Goal: Transaction & Acquisition: Purchase product/service

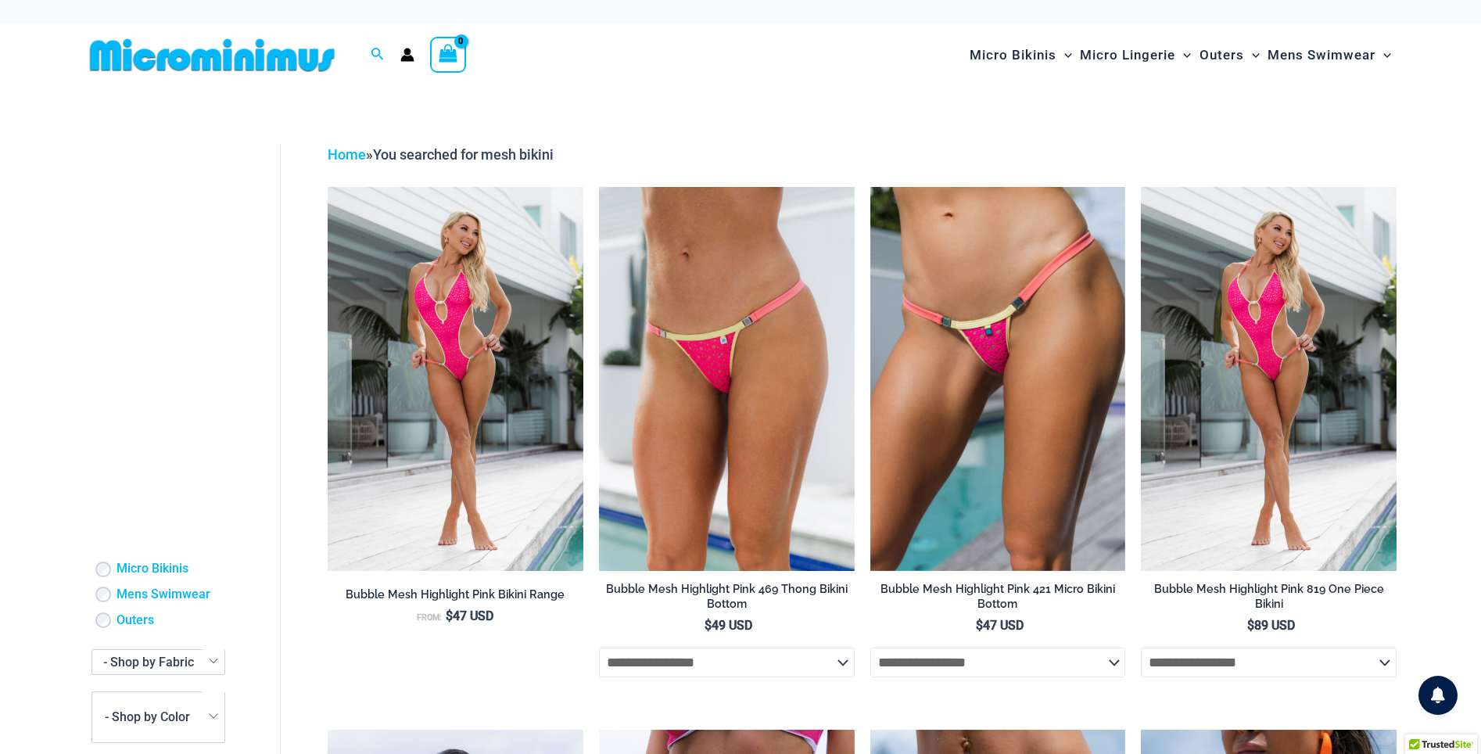
click at [264, 74] on div at bounding box center [219, 54] width 271 height 63
click at [253, 53] on img at bounding box center [212, 55] width 257 height 35
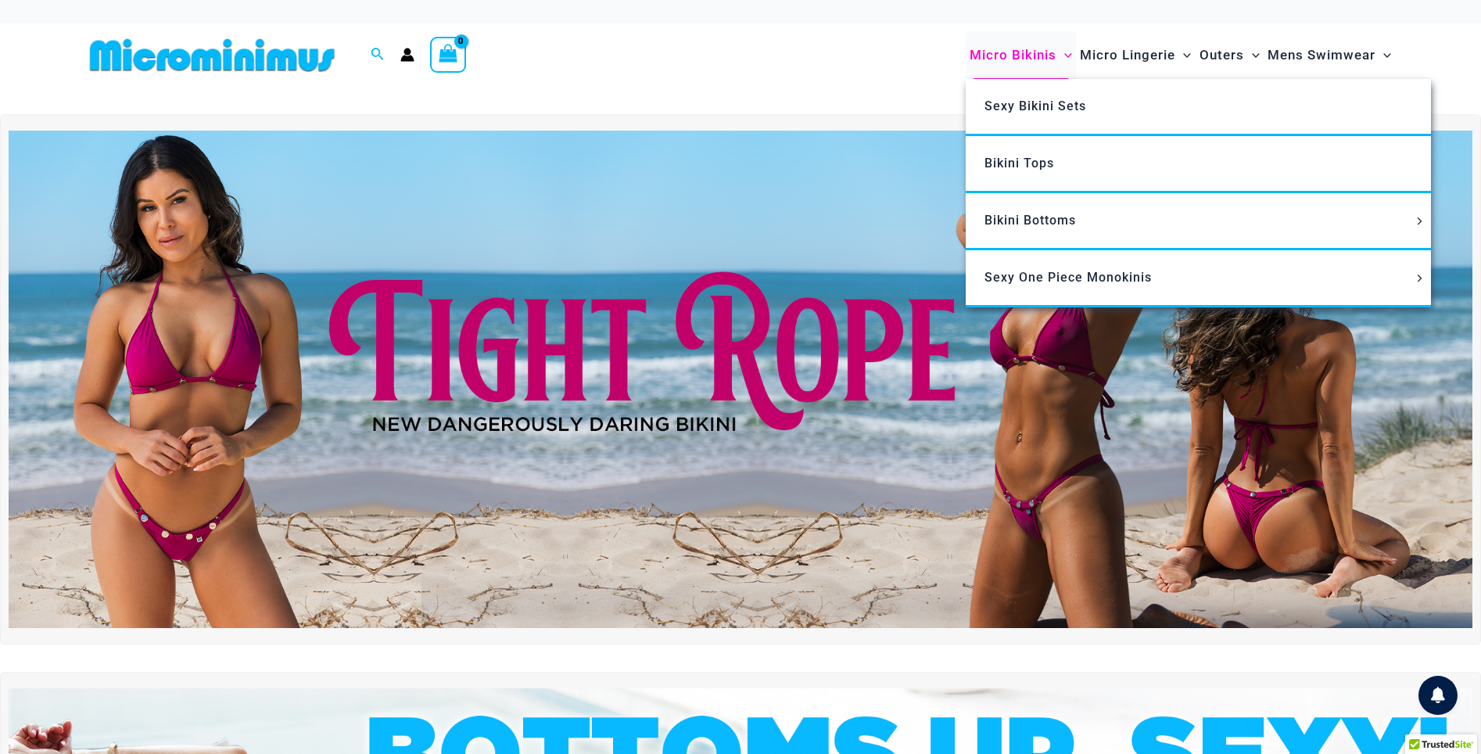
click at [1004, 57] on span "Micro Bikinis" at bounding box center [1013, 55] width 87 height 40
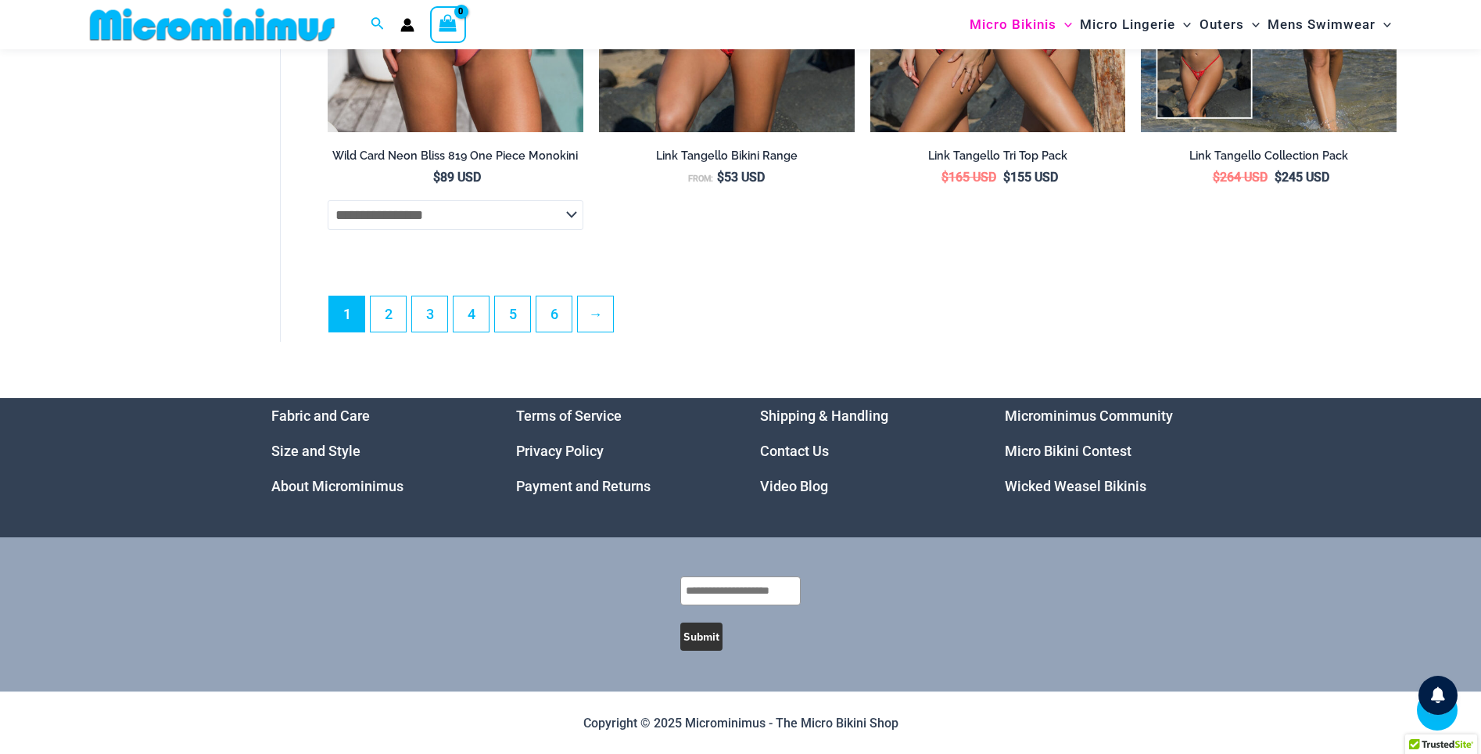
scroll to position [4555, 0]
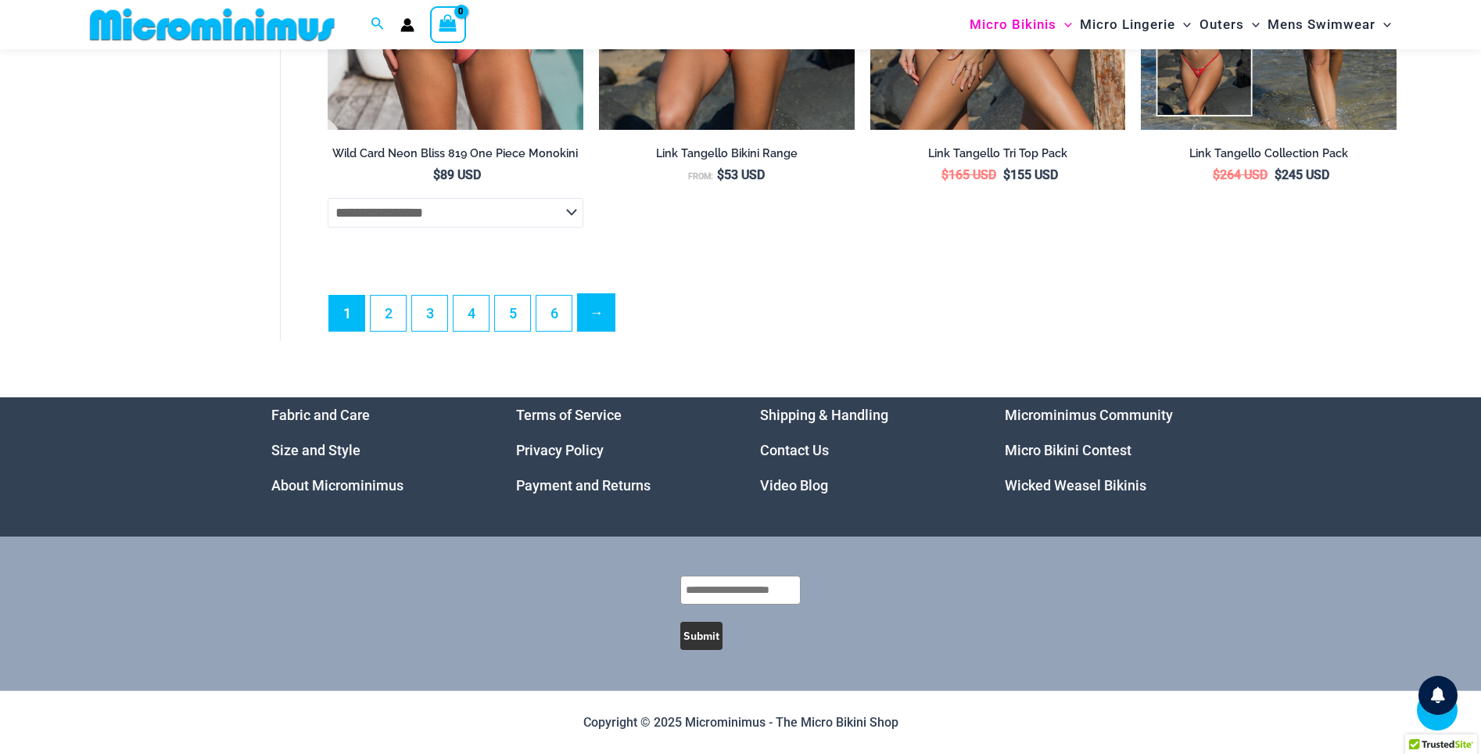
click at [596, 327] on link "→" at bounding box center [596, 312] width 37 height 37
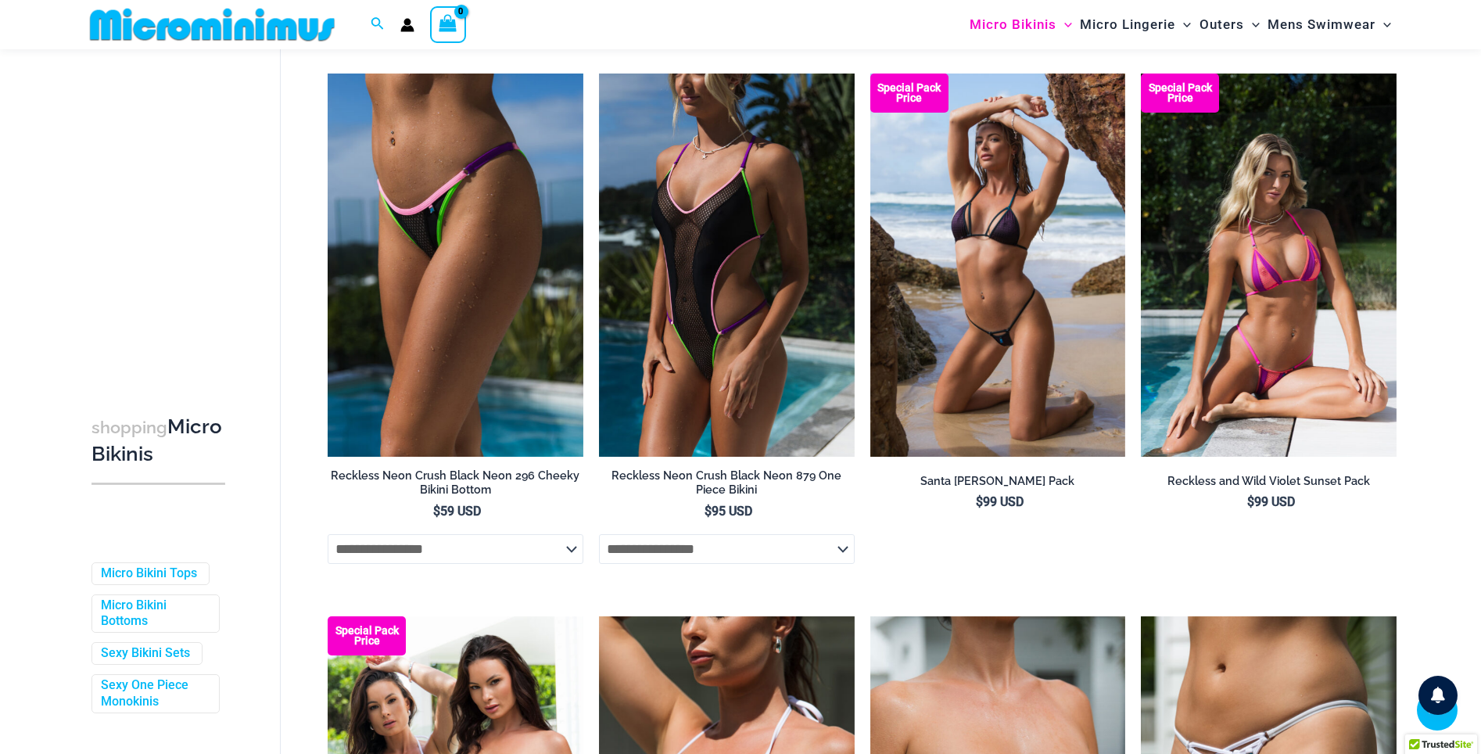
scroll to position [4056, 0]
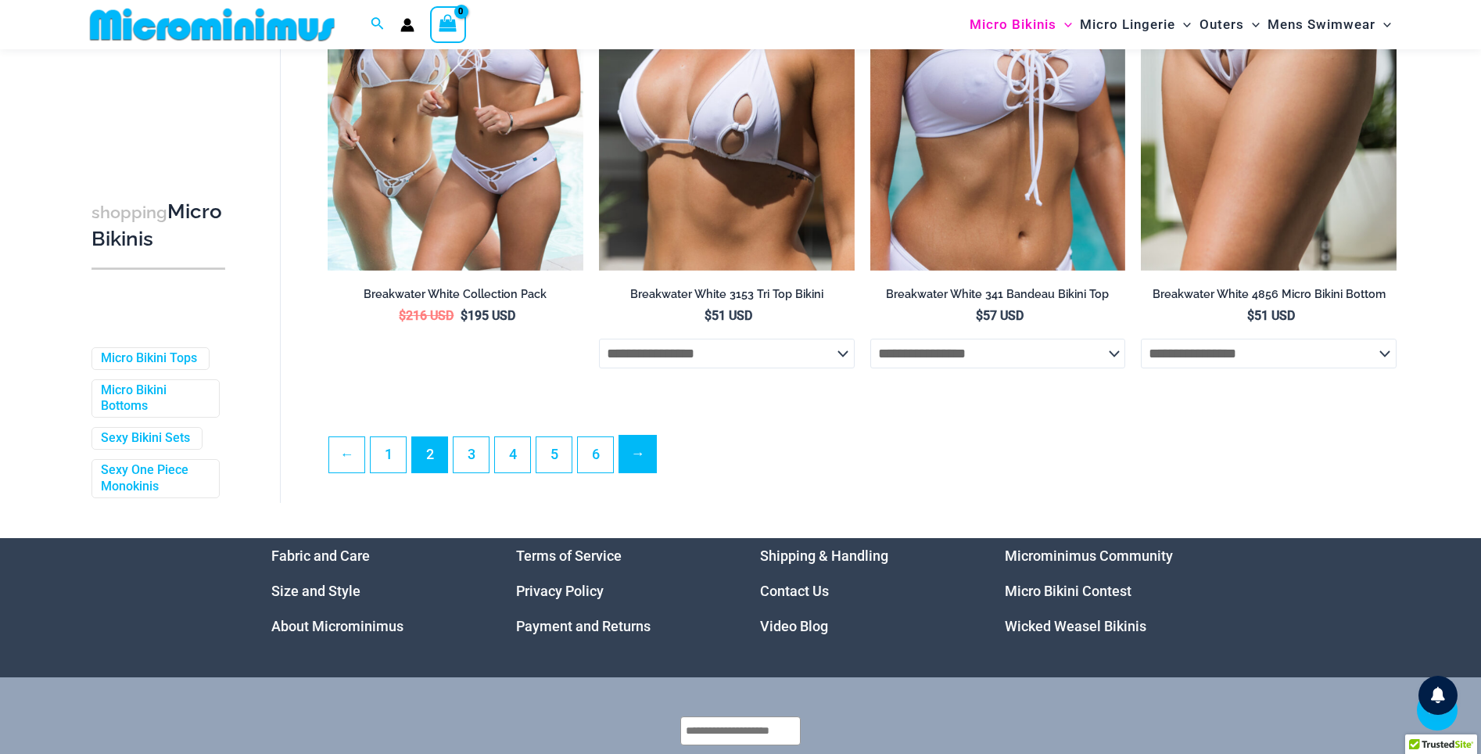
click at [643, 472] on link "→" at bounding box center [637, 454] width 37 height 37
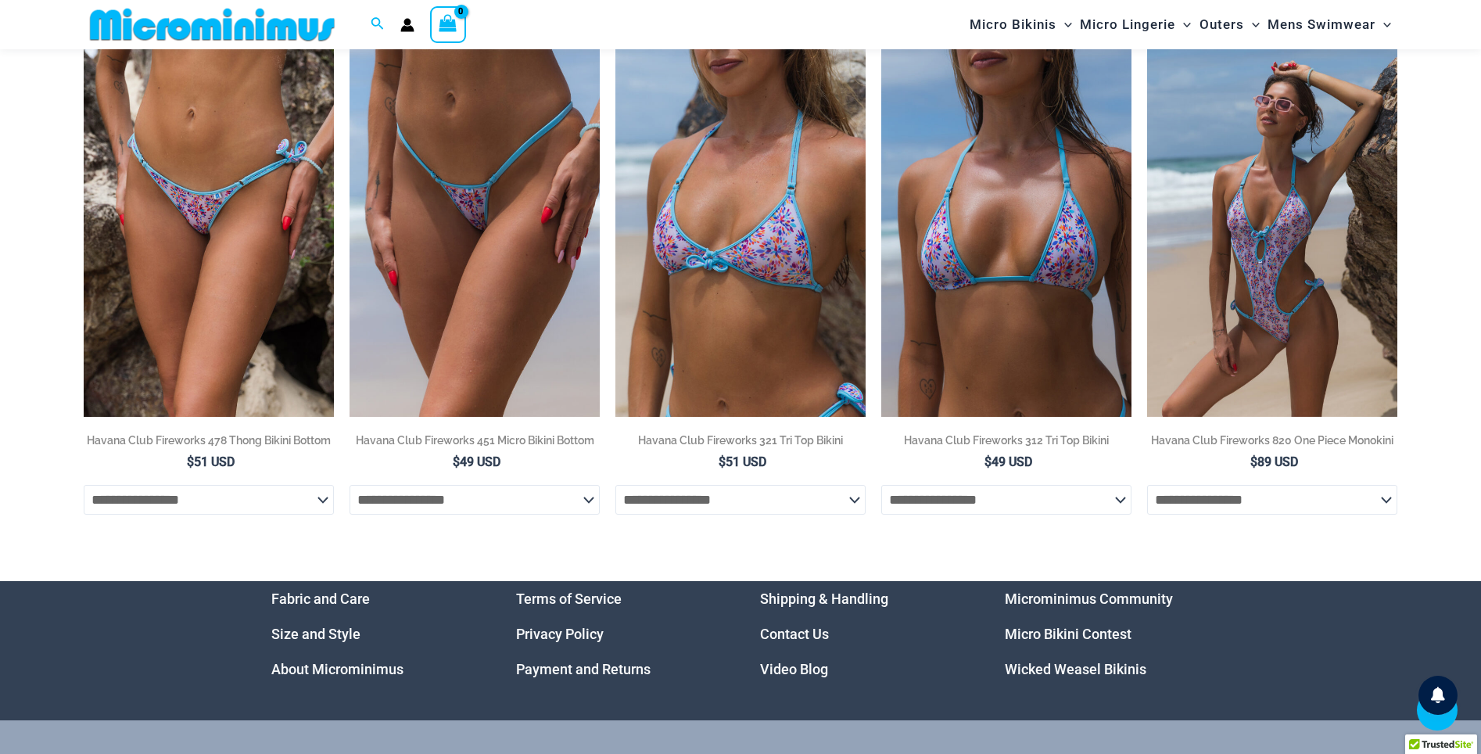
scroll to position [357, 0]
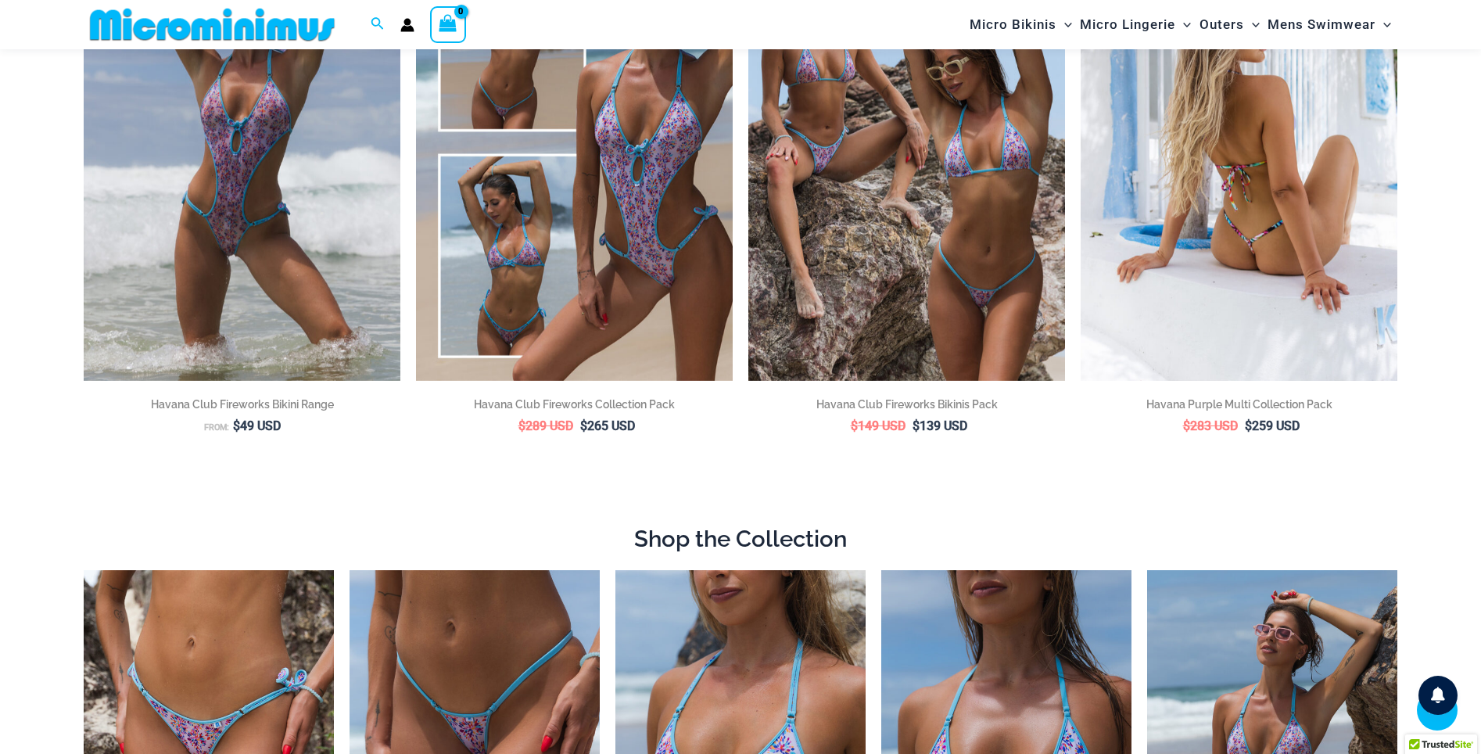
click at [1311, 206] on img at bounding box center [1239, 143] width 317 height 476
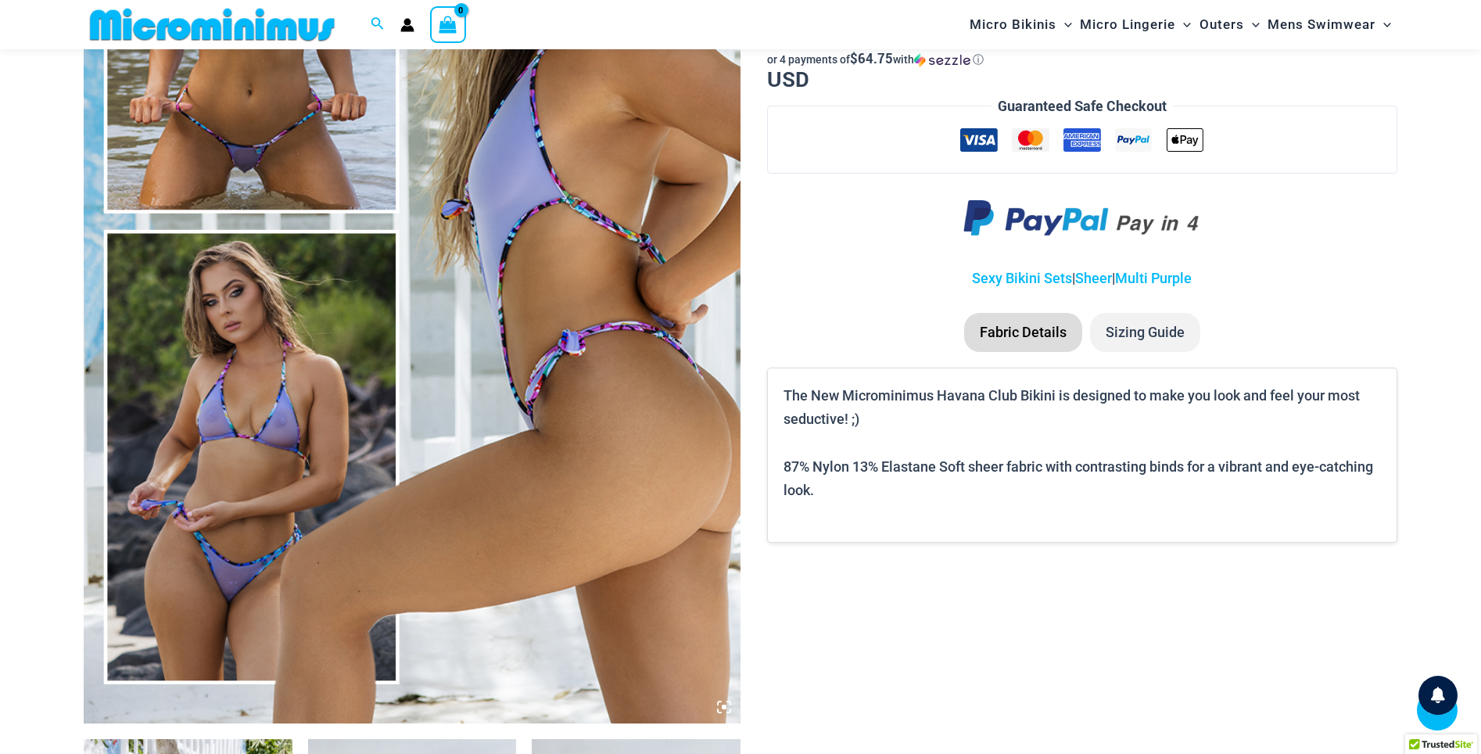
scroll to position [569, 0]
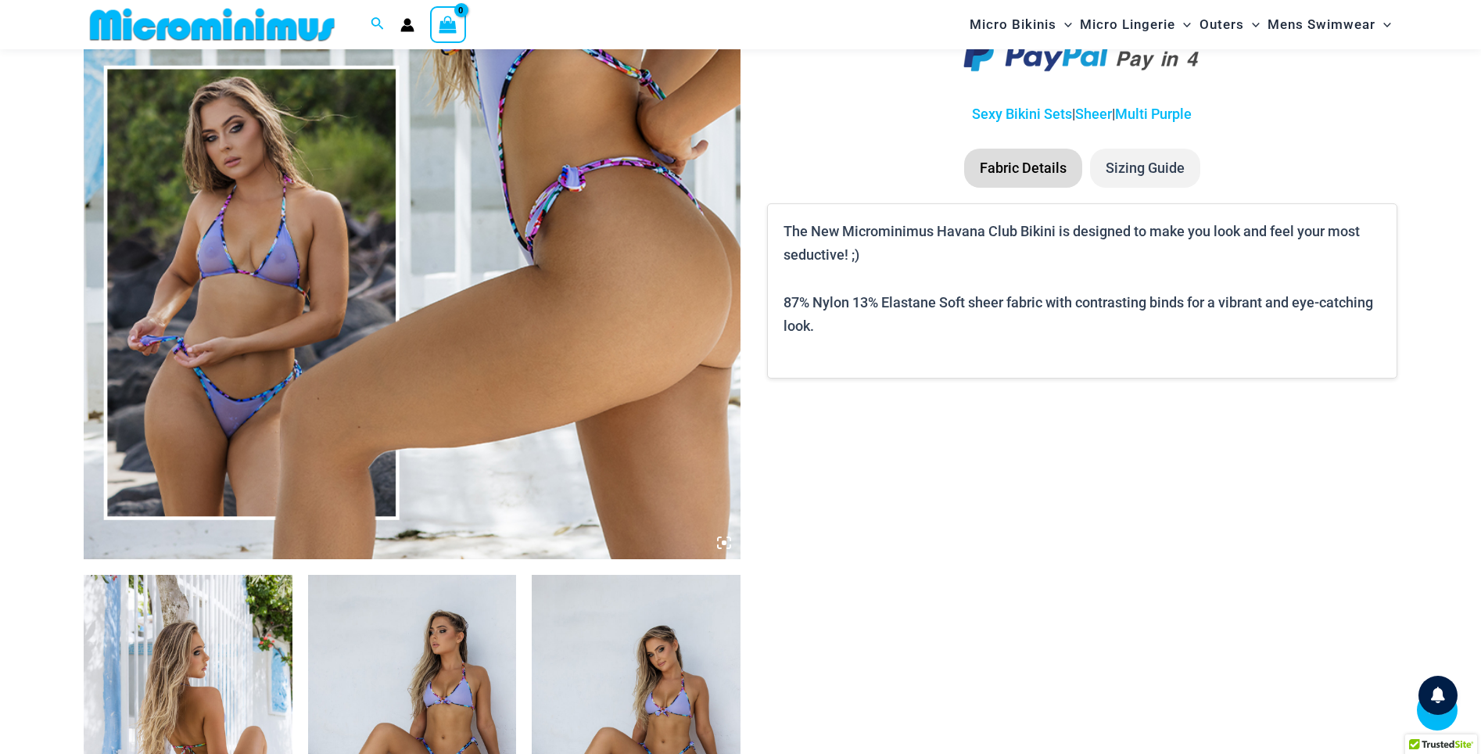
click at [221, 441] on img at bounding box center [412, 67] width 657 height 986
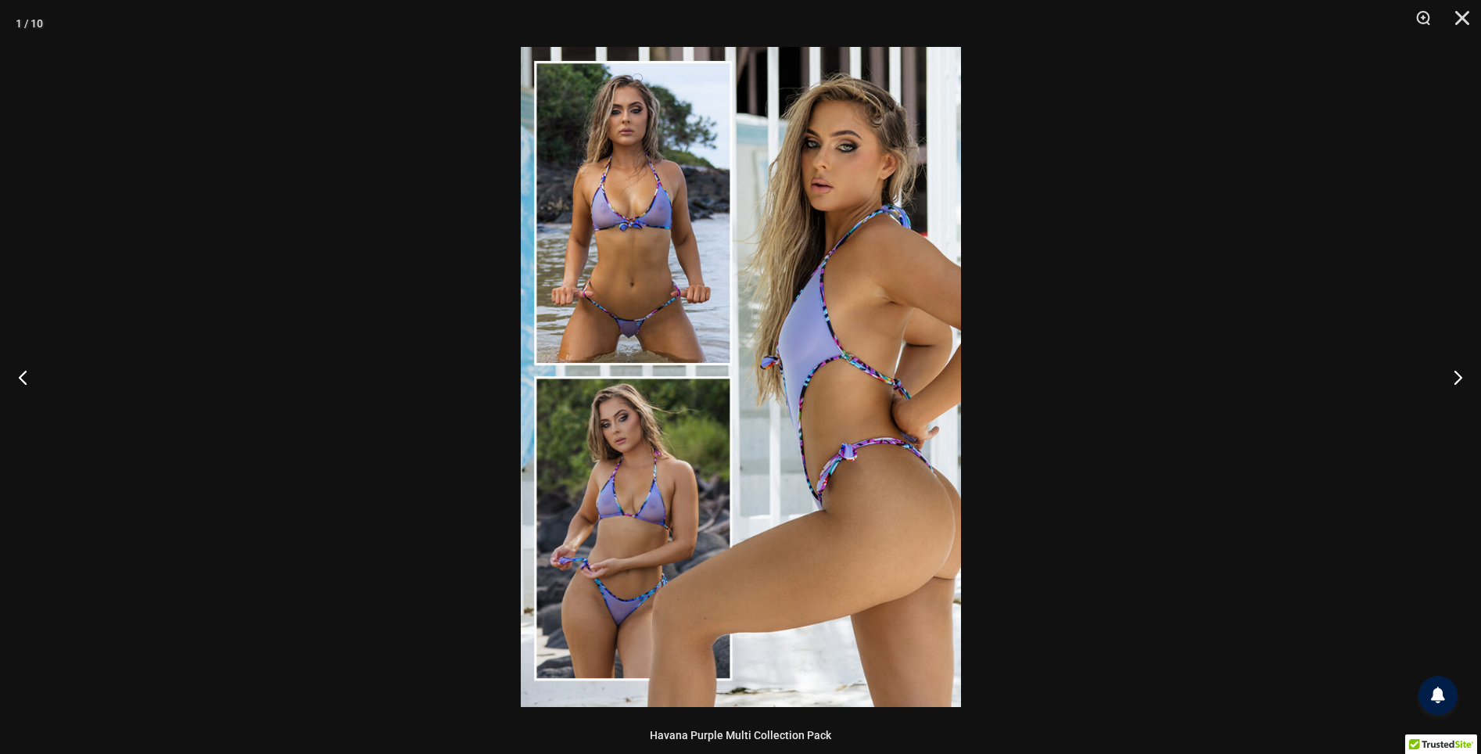
click at [636, 411] on img at bounding box center [741, 377] width 440 height 660
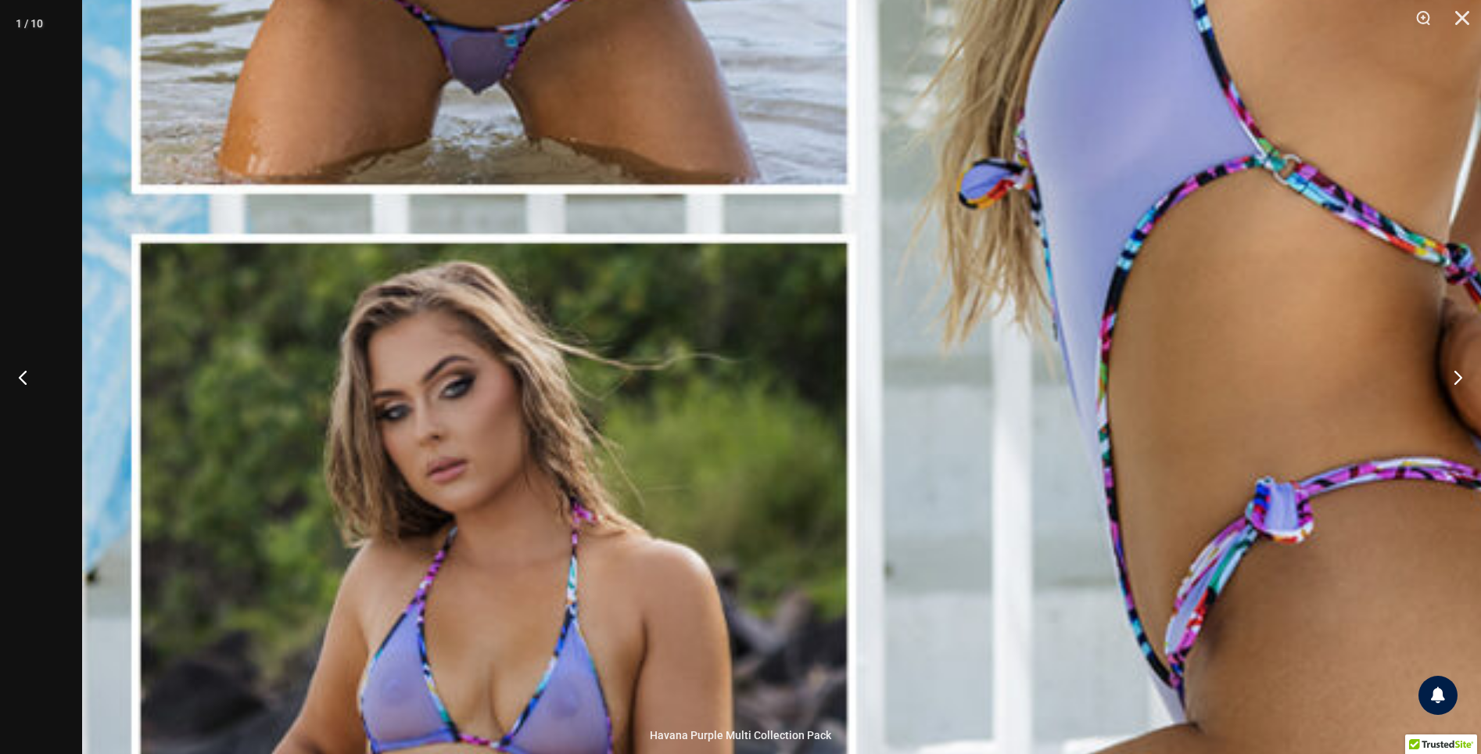
click at [1262, 537] on img at bounding box center [887, 236] width 1611 height 2415
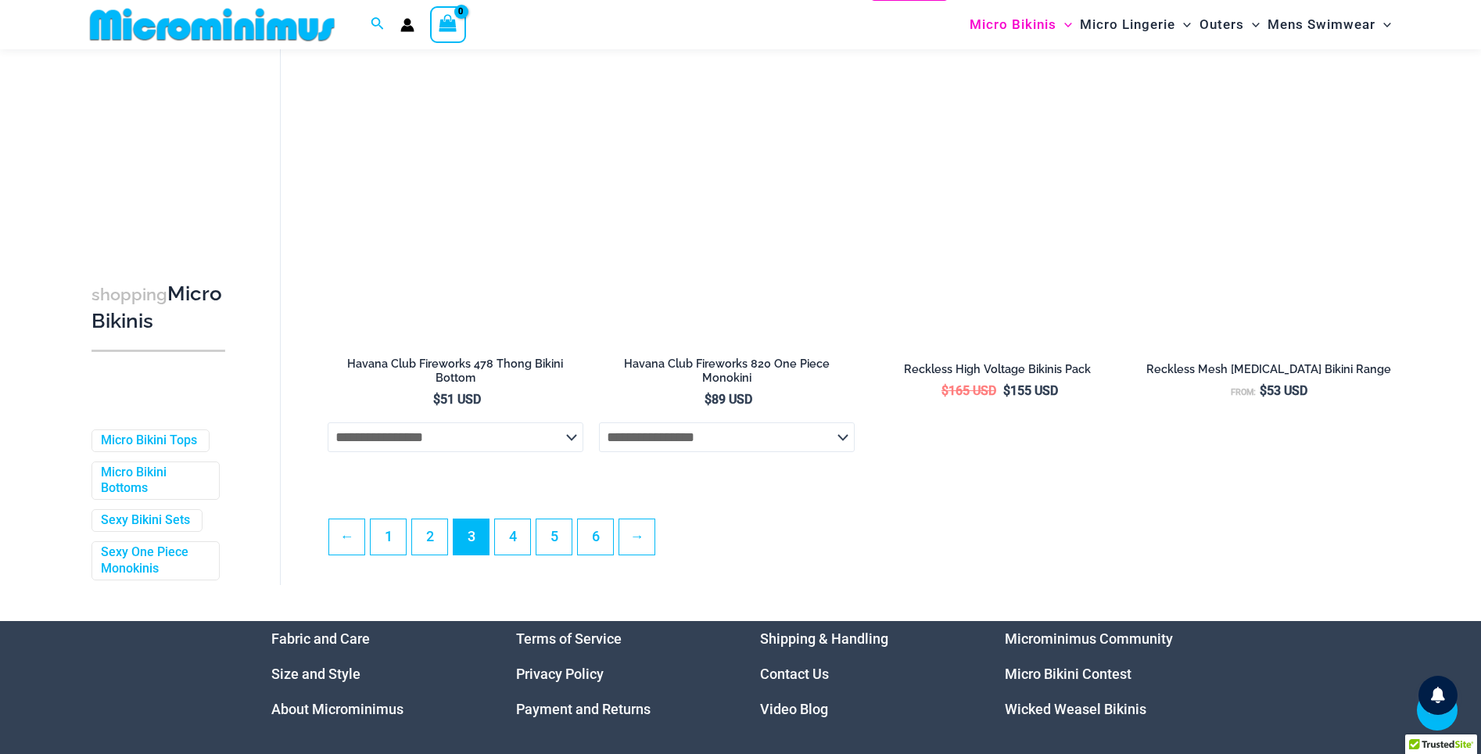
scroll to position [3844, 0]
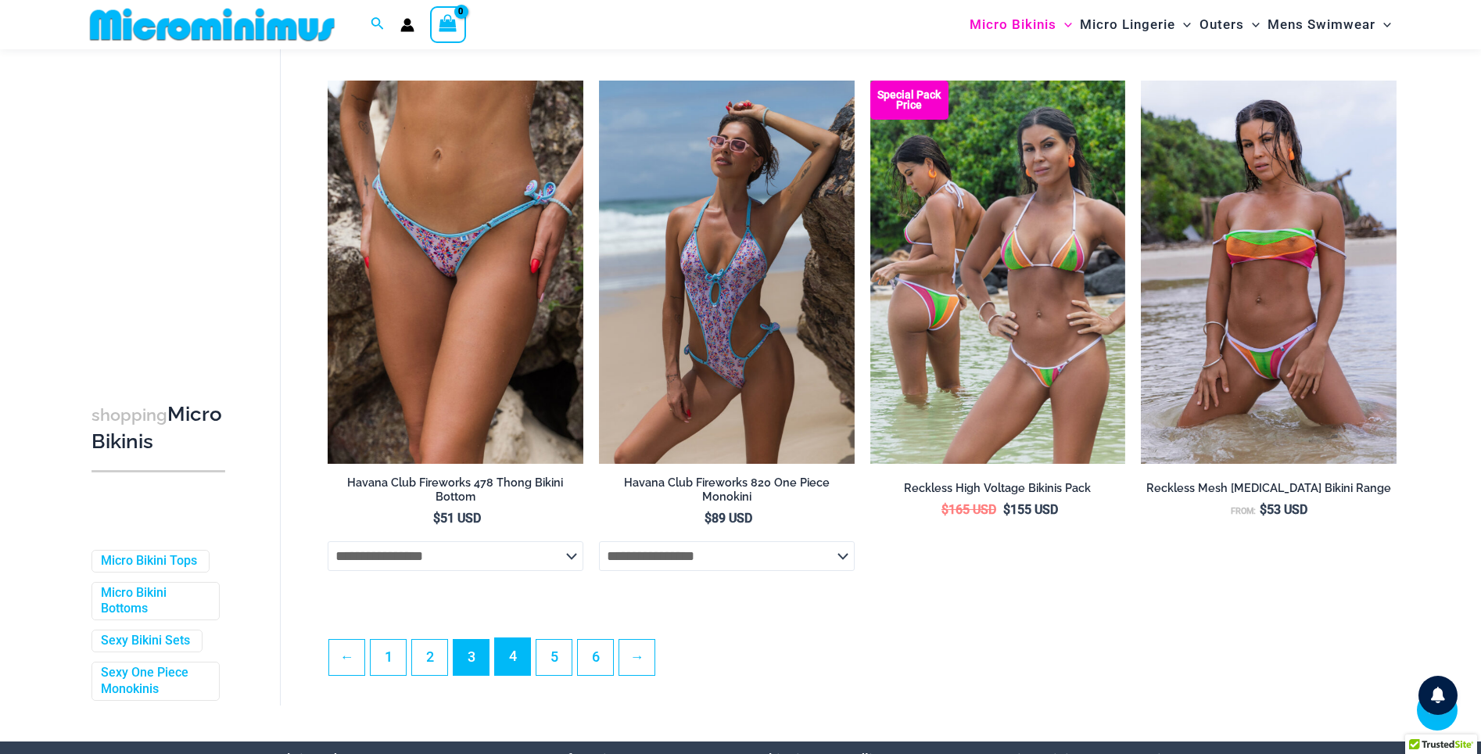
click at [521, 675] on link "4" at bounding box center [512, 656] width 35 height 37
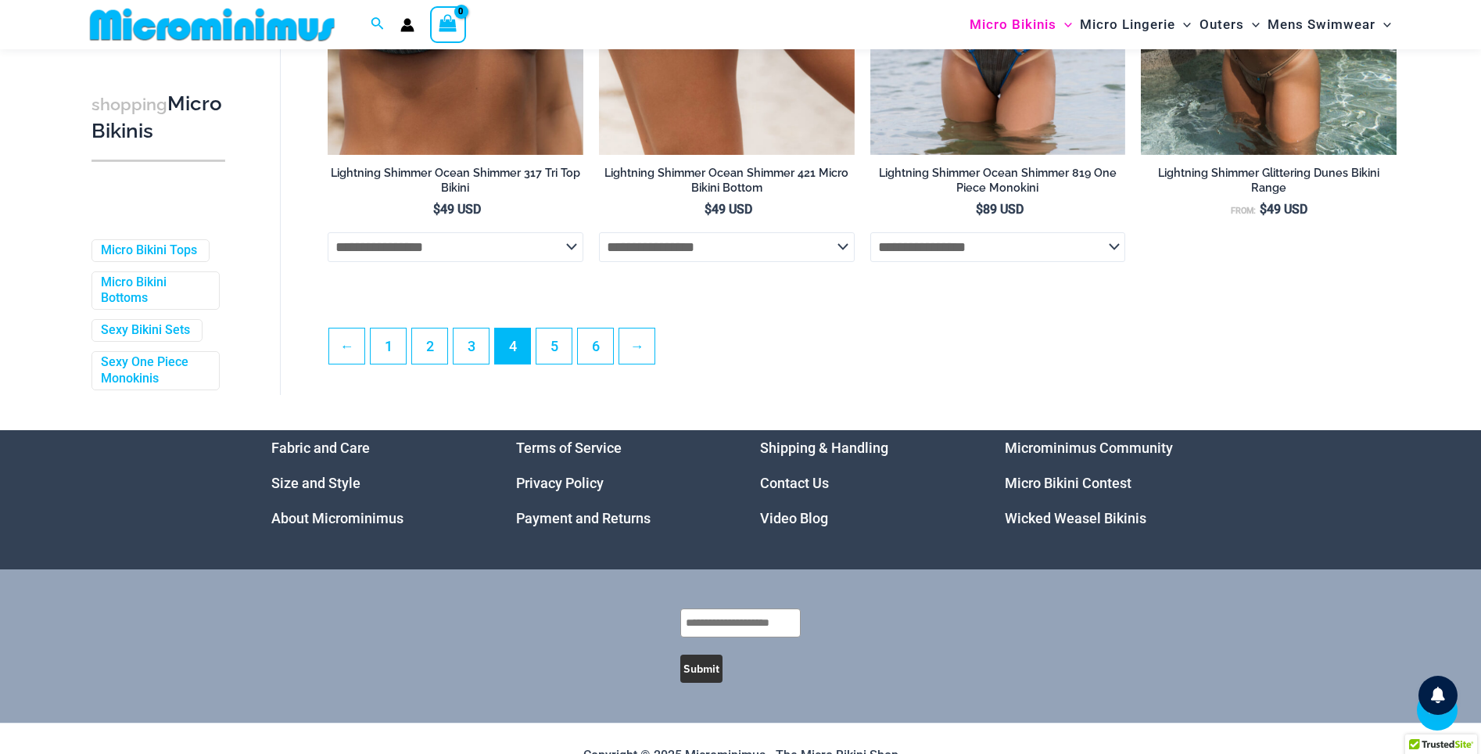
scroll to position [4175, 0]
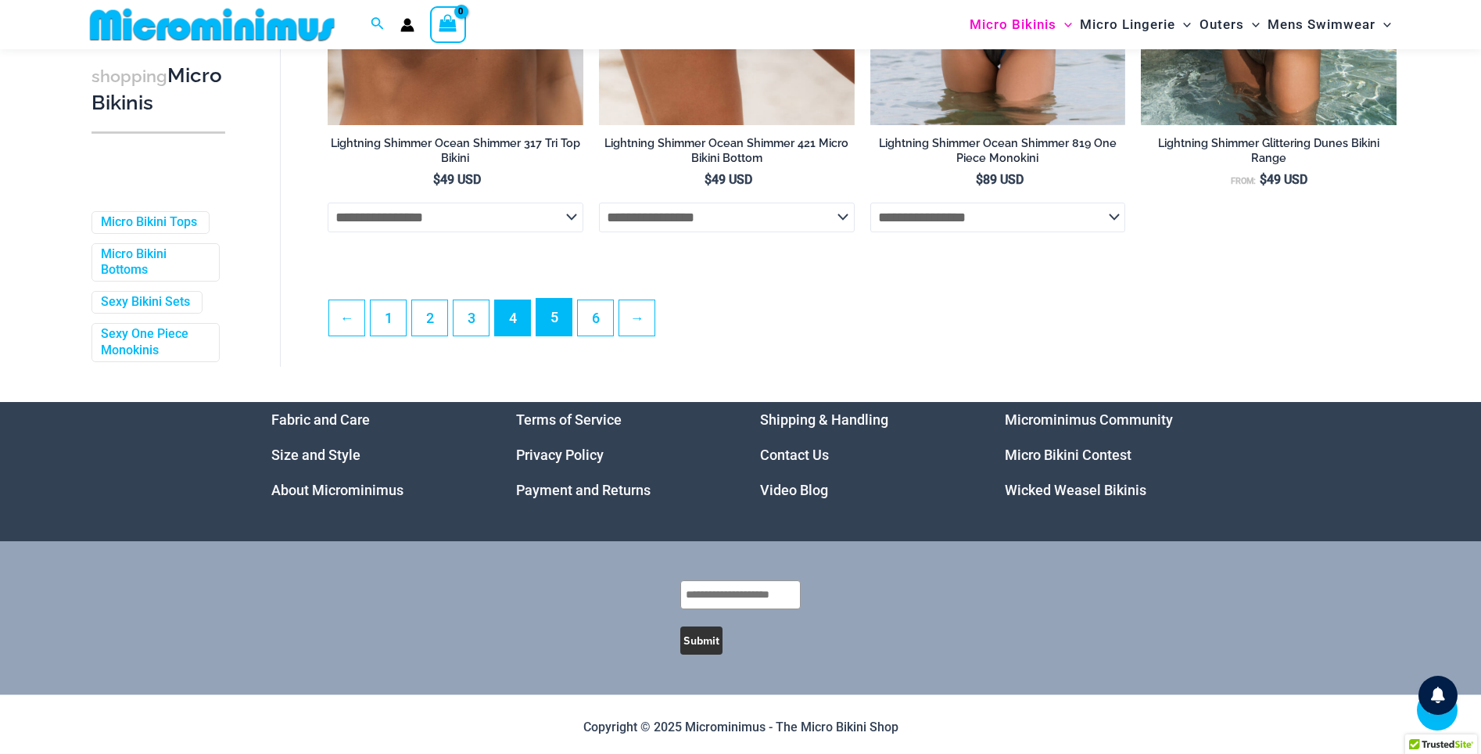
click at [555, 334] on link "5" at bounding box center [554, 317] width 35 height 37
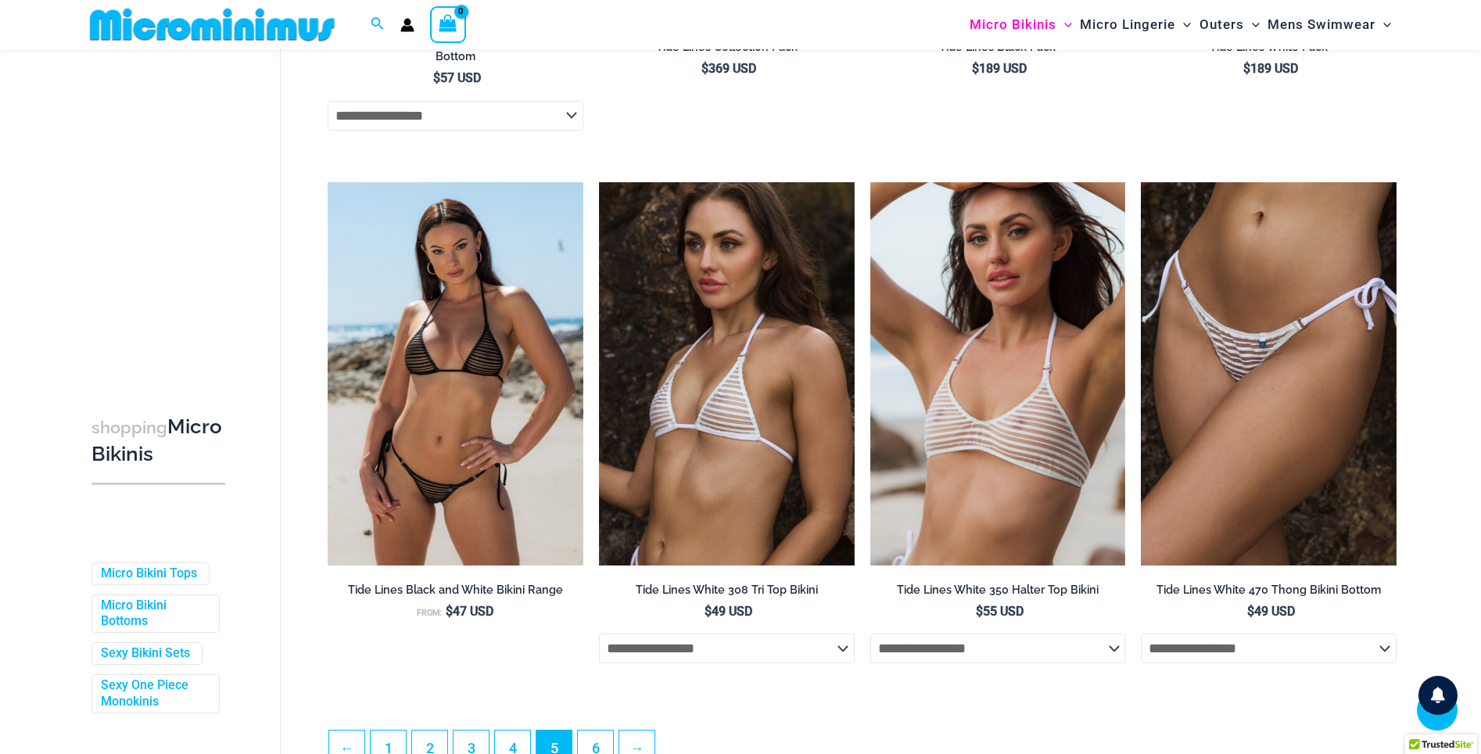
scroll to position [3876, 0]
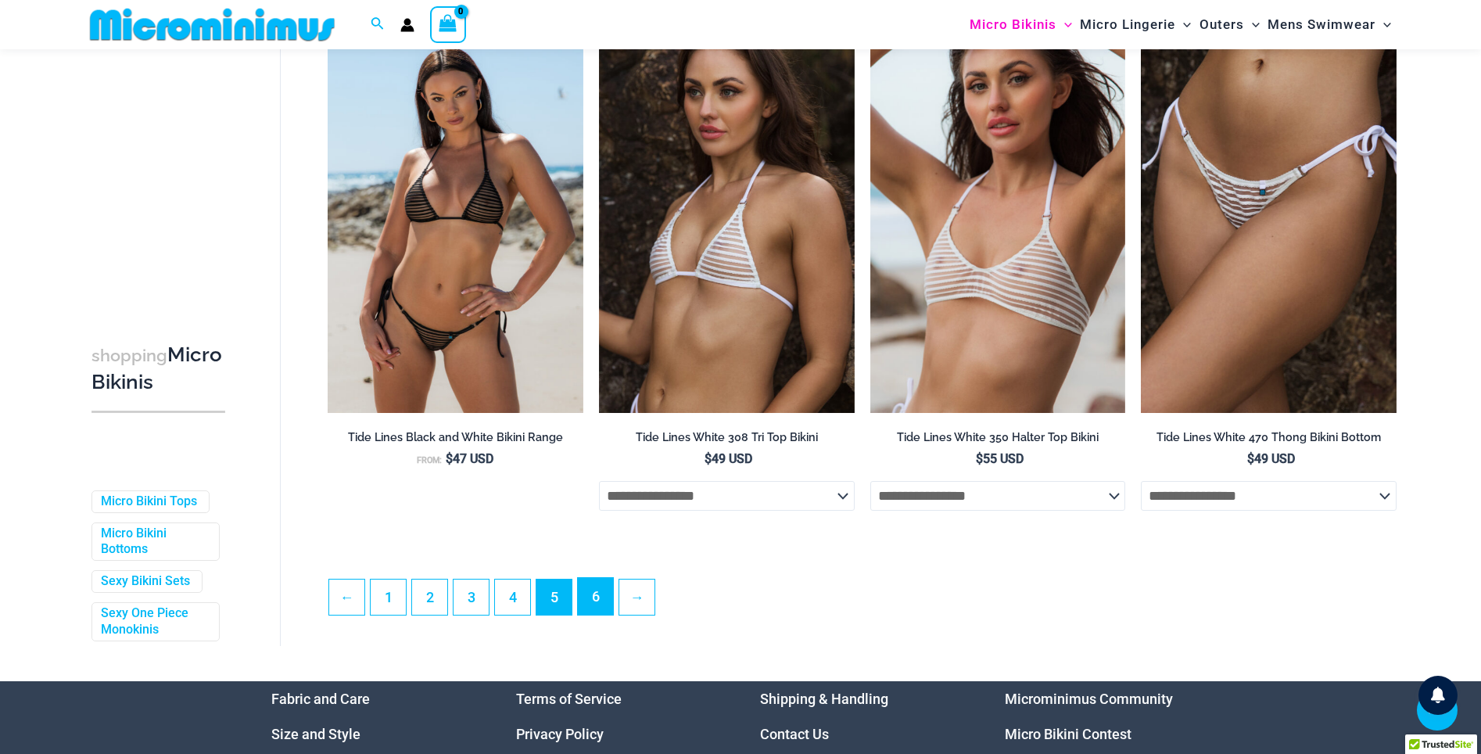
click at [594, 612] on link "6" at bounding box center [595, 596] width 35 height 37
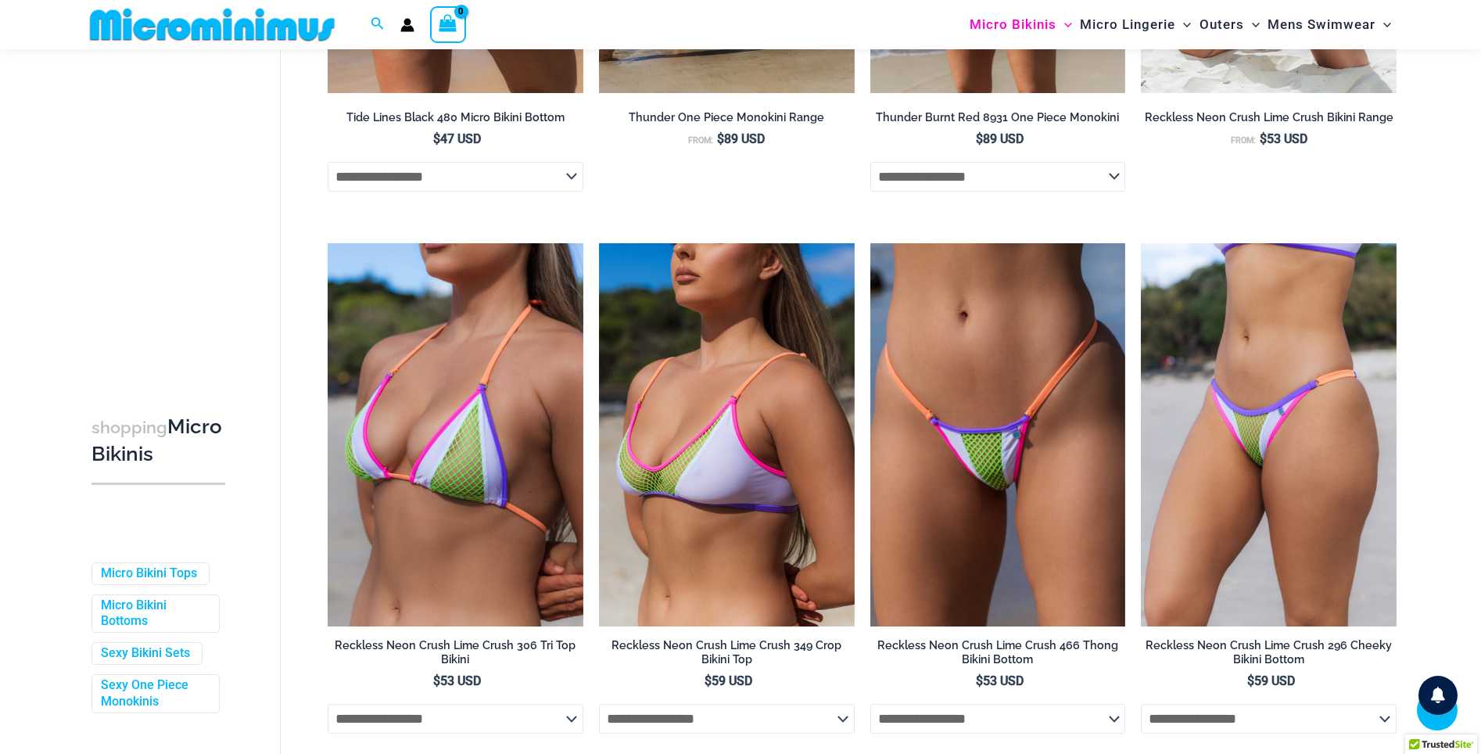
scroll to position [604, 0]
